Goal: Transaction & Acquisition: Purchase product/service

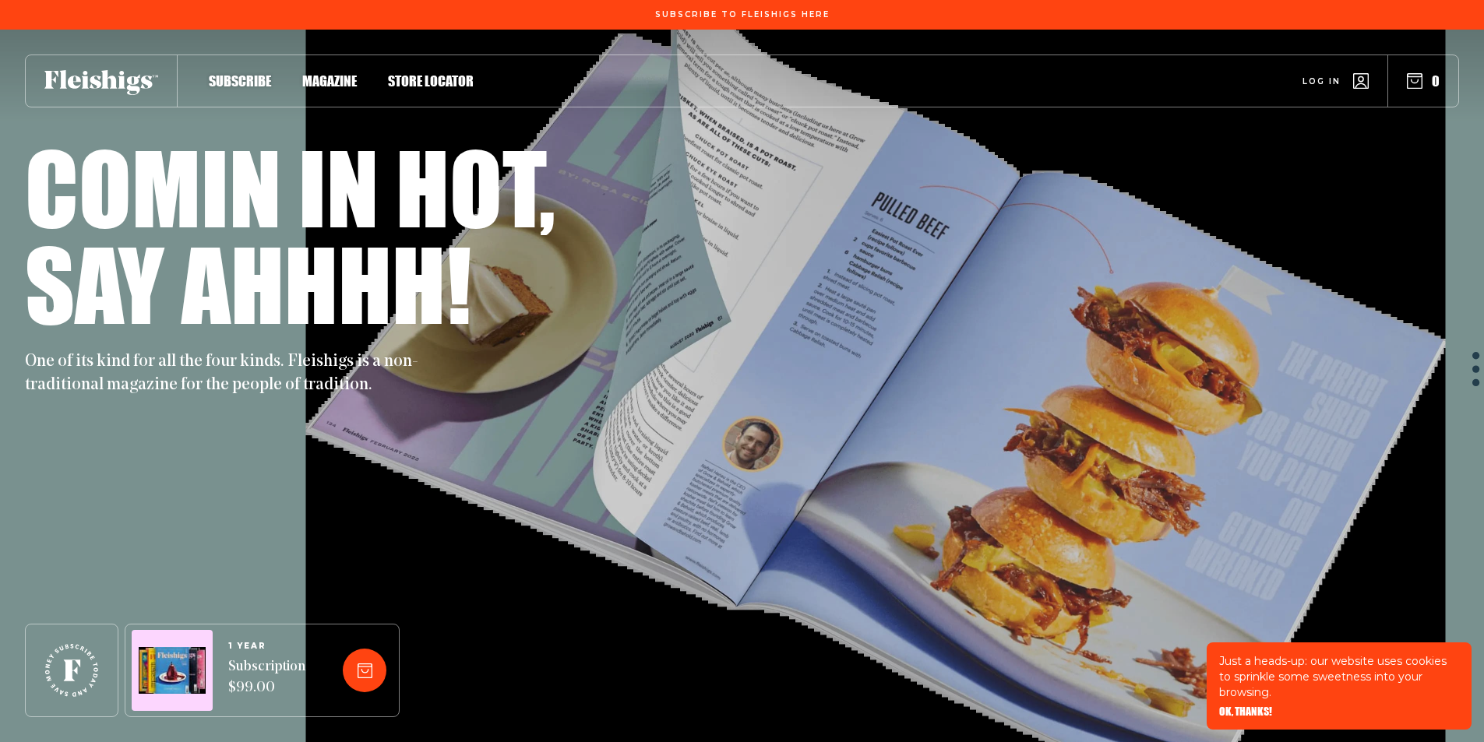
click at [338, 73] on span "Magazine" at bounding box center [329, 64] width 55 height 17
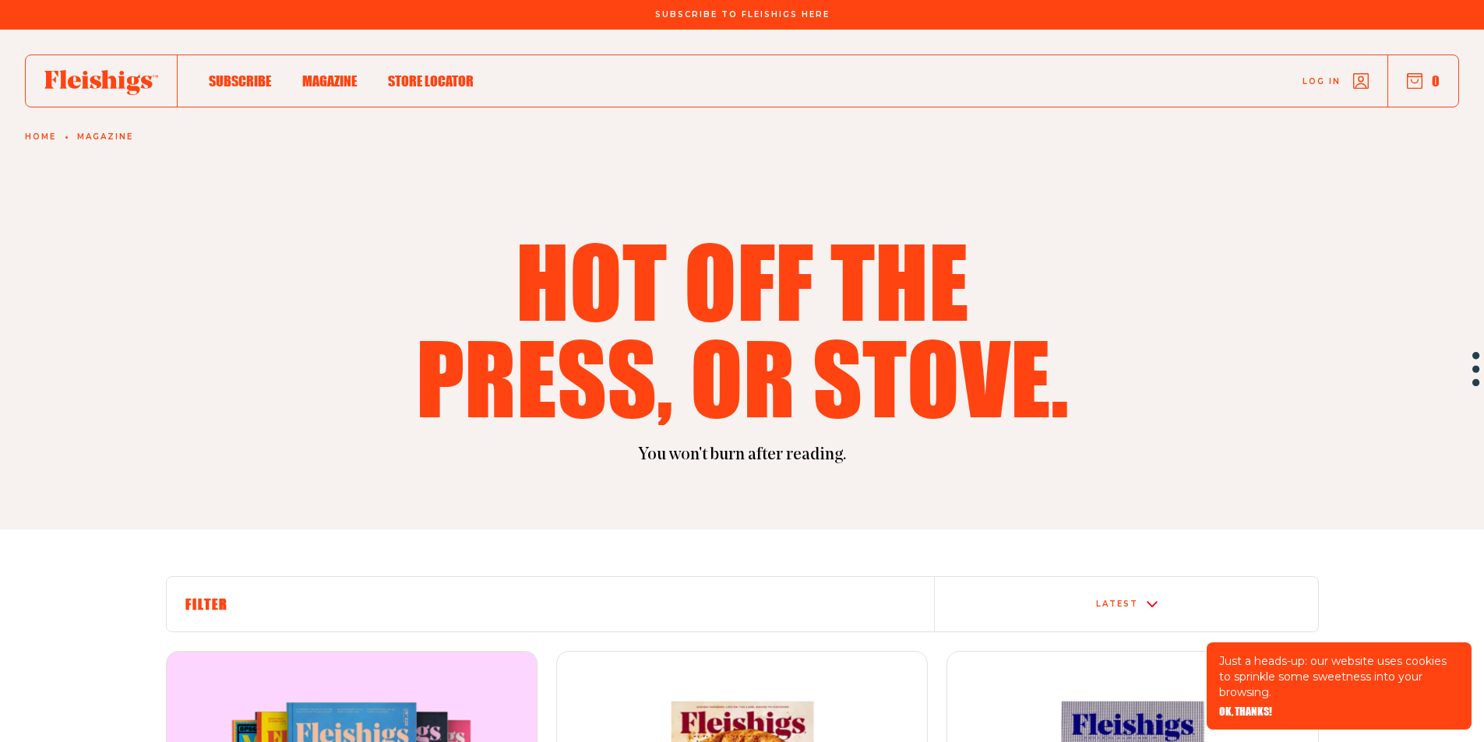
click at [102, 134] on link "Magazine" at bounding box center [105, 136] width 56 height 9
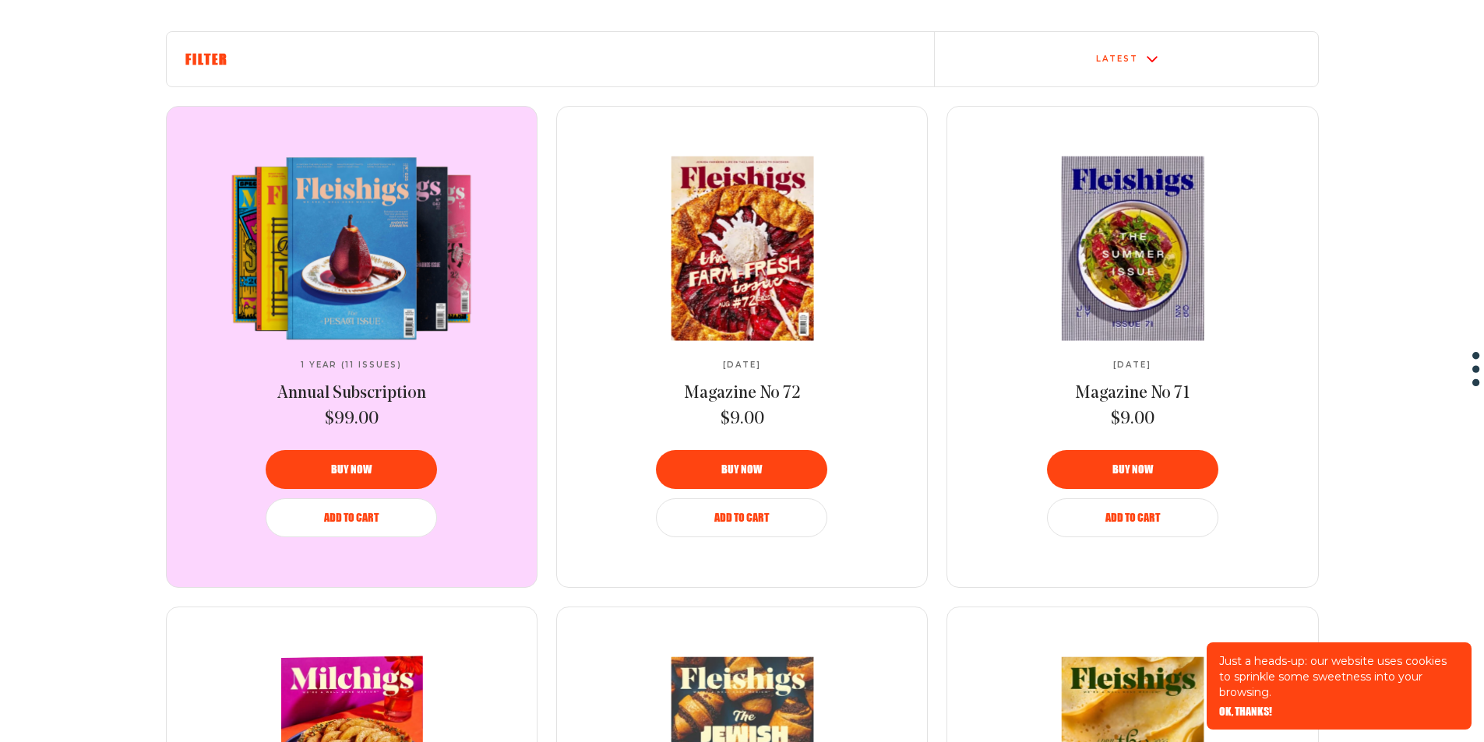
scroll to position [390, 0]
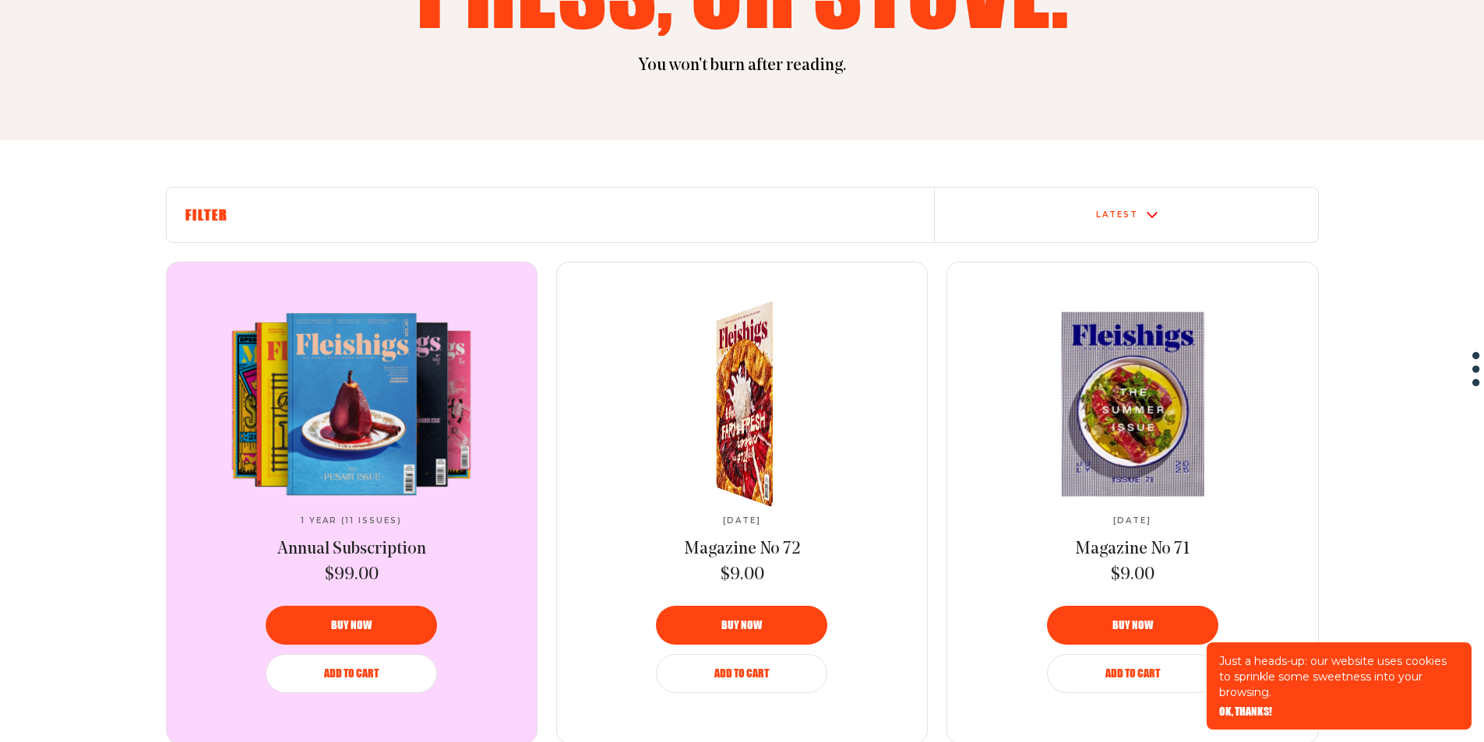
click at [737, 633] on button "Buy now" at bounding box center [741, 625] width 171 height 39
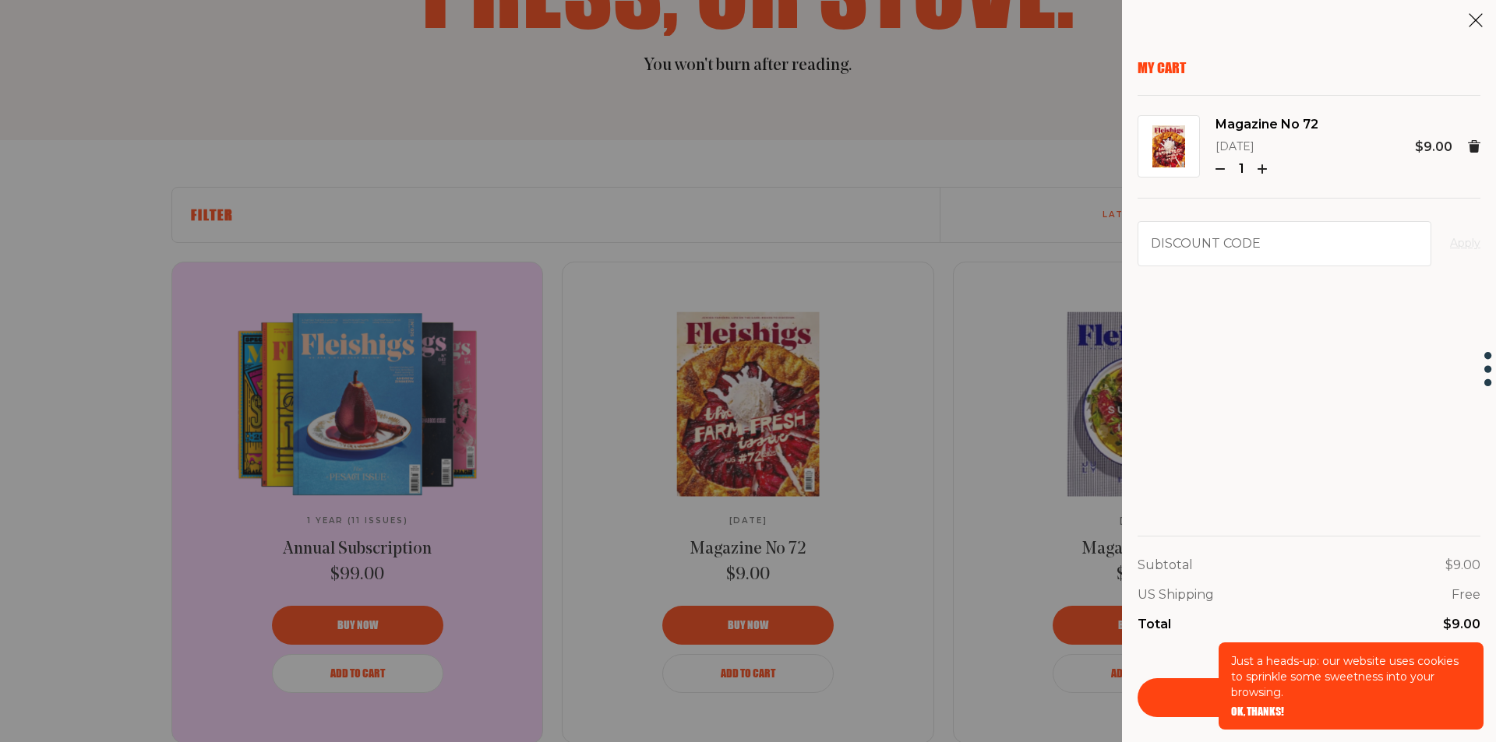
click at [1158, 142] on img at bounding box center [1168, 146] width 33 height 42
click at [1475, 13] on icon at bounding box center [1476, 20] width 16 height 16
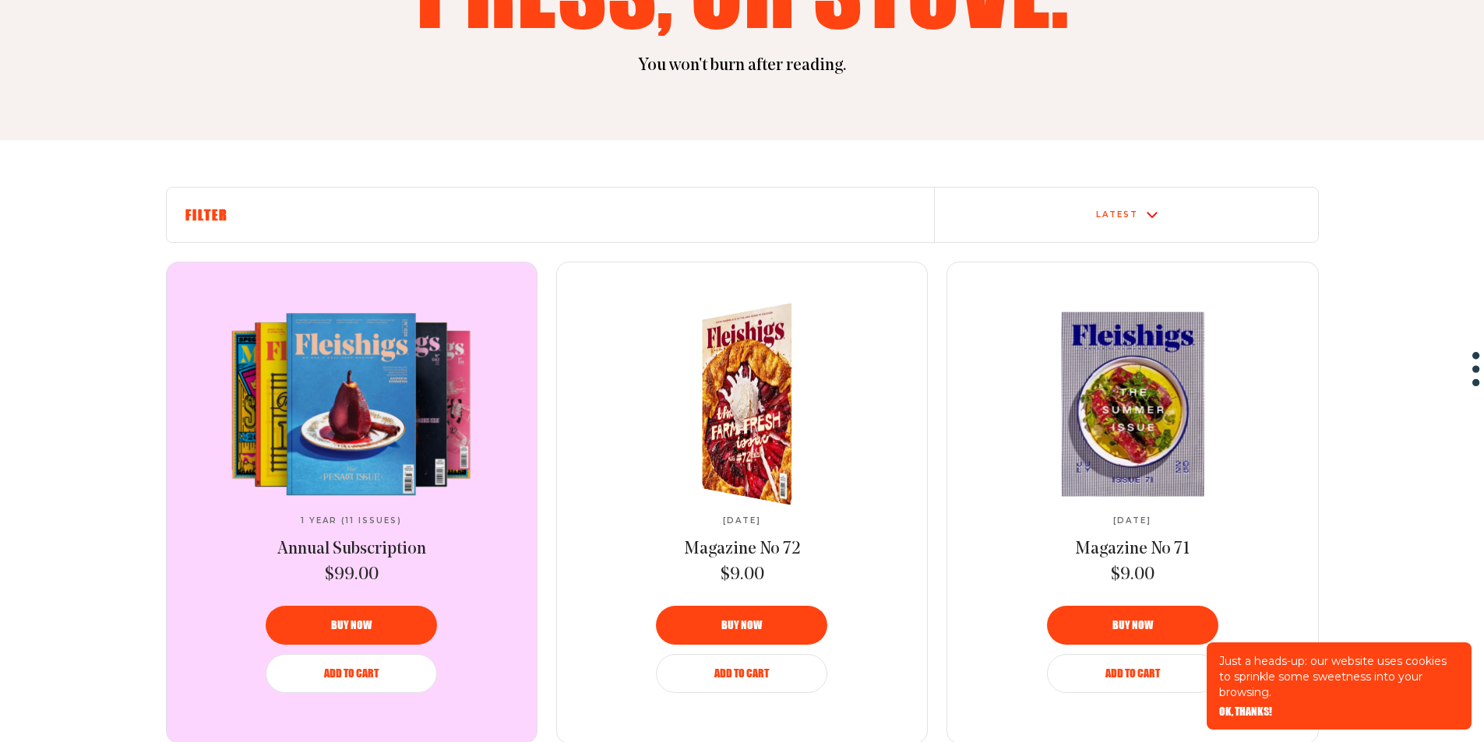
click at [721, 680] on button "Add to Cart" at bounding box center [741, 673] width 171 height 39
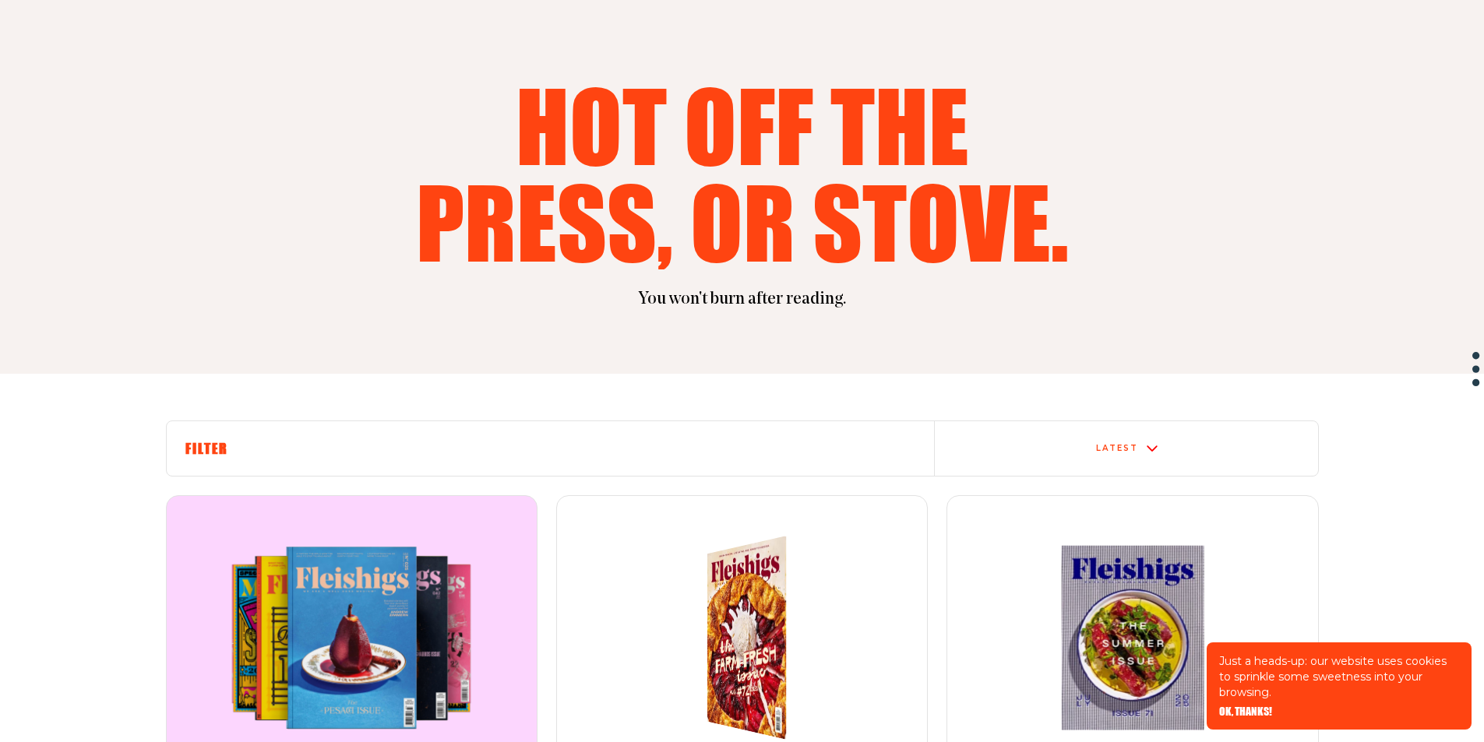
scroll to position [0, 0]
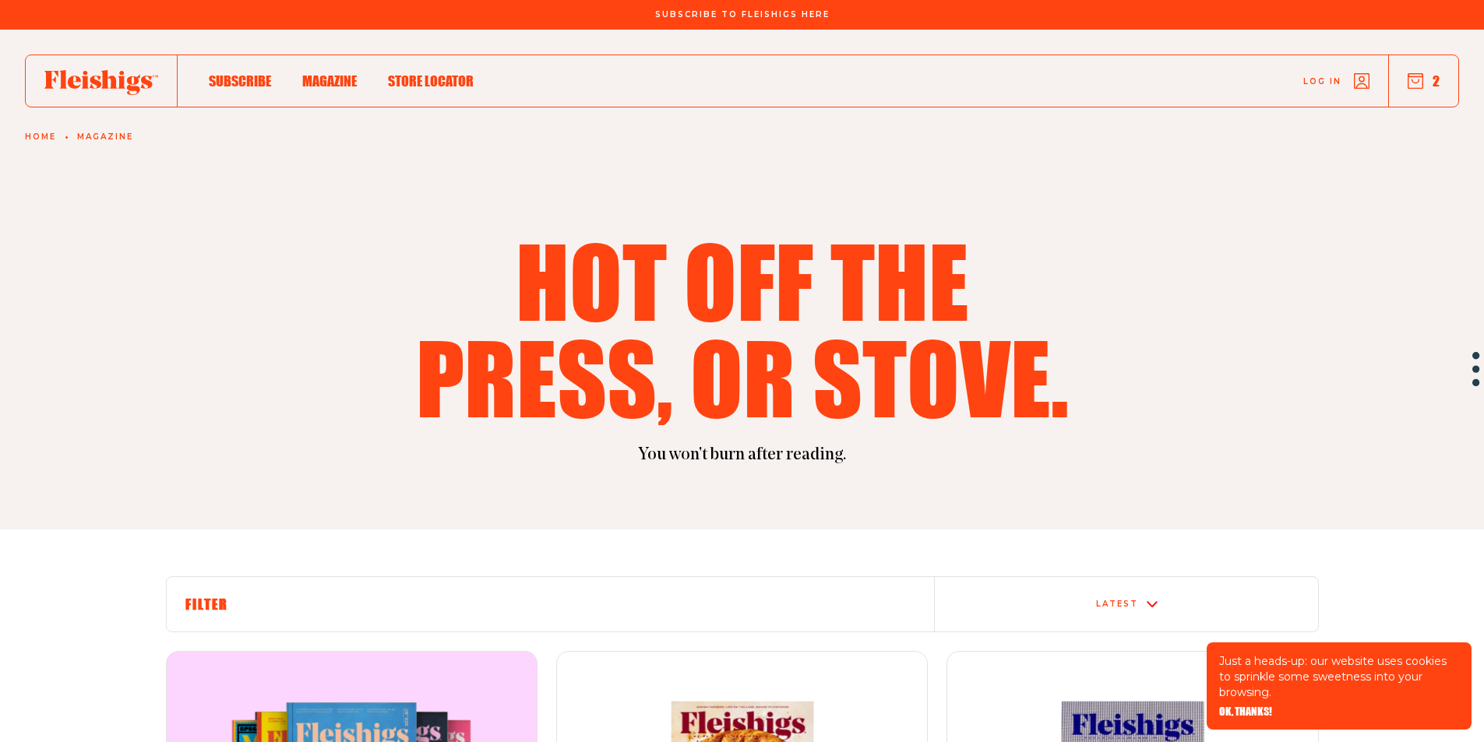
click at [333, 73] on span "Magazine" at bounding box center [329, 64] width 55 height 17
click at [340, 73] on span "Magazine" at bounding box center [329, 64] width 55 height 17
